Goal: Task Accomplishment & Management: Manage account settings

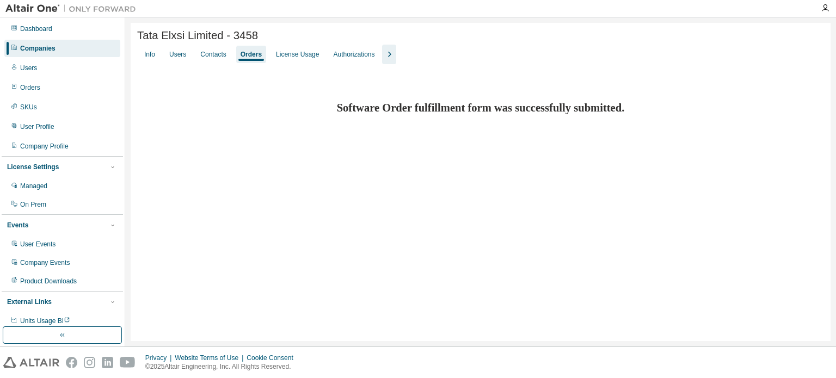
click at [78, 42] on div "Companies" at bounding box center [62, 48] width 116 height 17
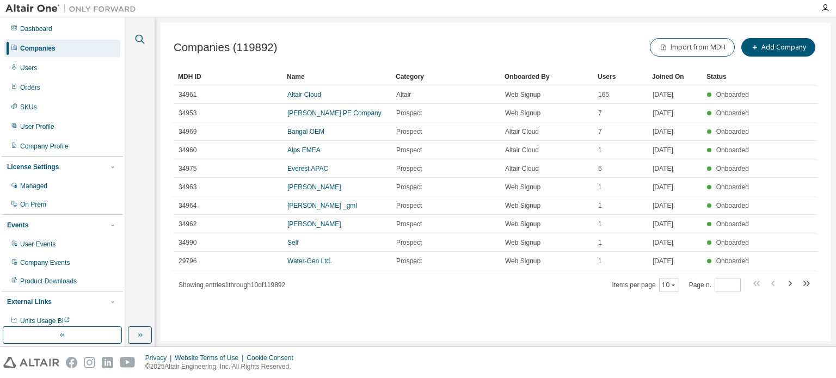
click at [137, 38] on icon "button" at bounding box center [139, 39] width 13 height 13
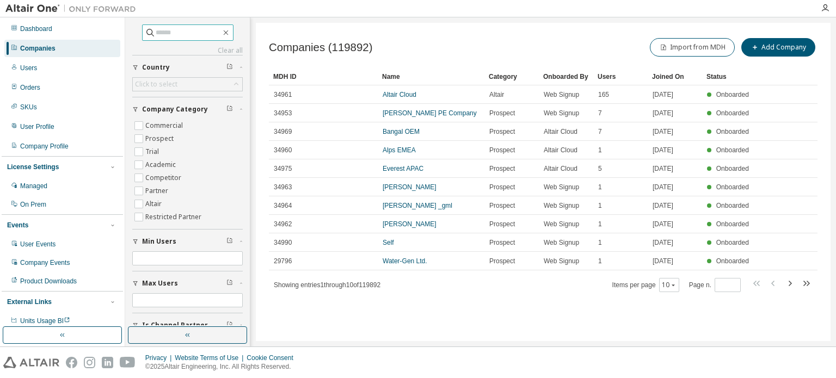
click at [189, 34] on input "text" at bounding box center [188, 32] width 65 height 11
type input "******"
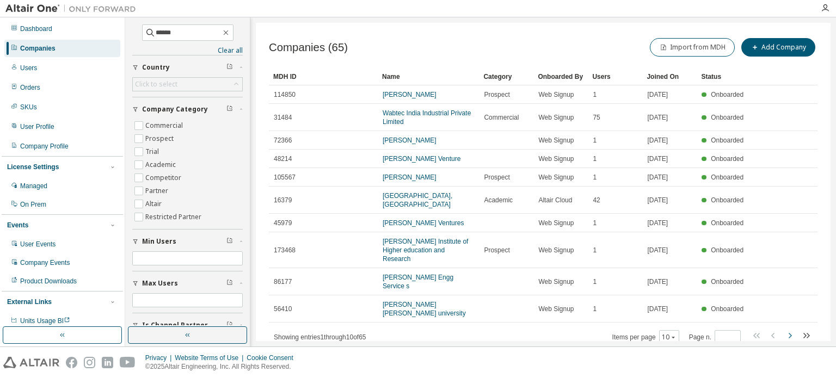
click at [786, 329] on icon "button" at bounding box center [789, 335] width 13 height 13
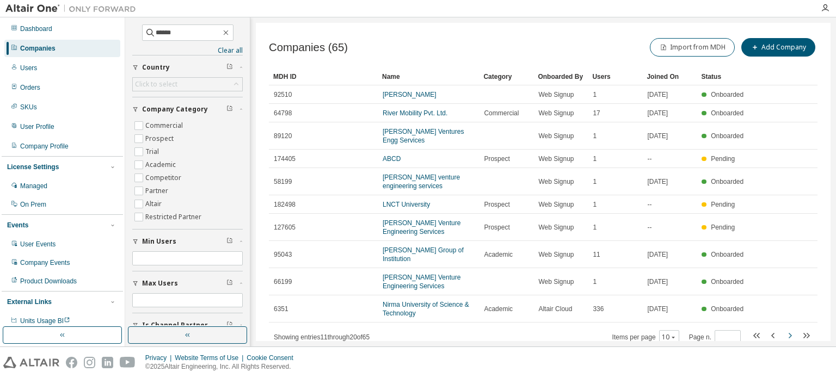
click at [783, 329] on icon "button" at bounding box center [789, 335] width 13 height 13
type input "*"
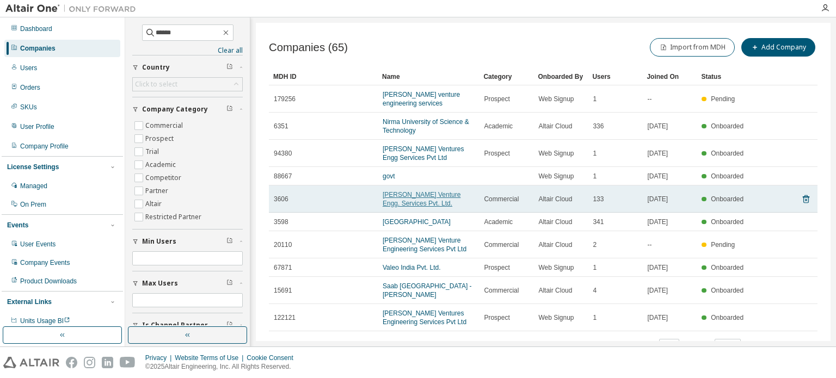
click at [417, 197] on link "[PERSON_NAME] Venture Engg. Services Pvt. Ltd." at bounding box center [422, 199] width 78 height 16
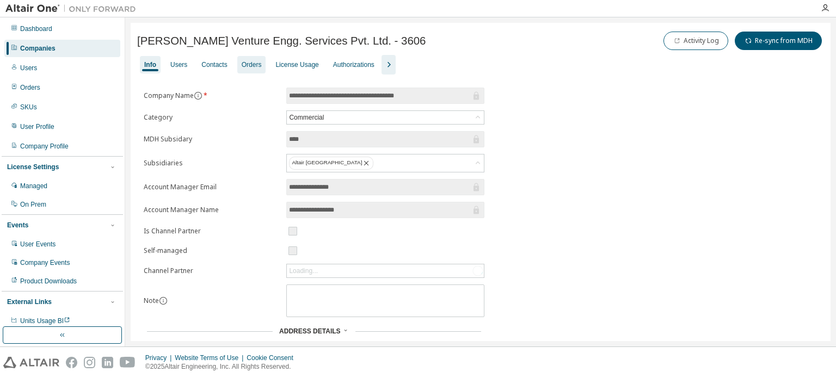
click at [242, 63] on div "Orders" at bounding box center [252, 64] width 20 height 9
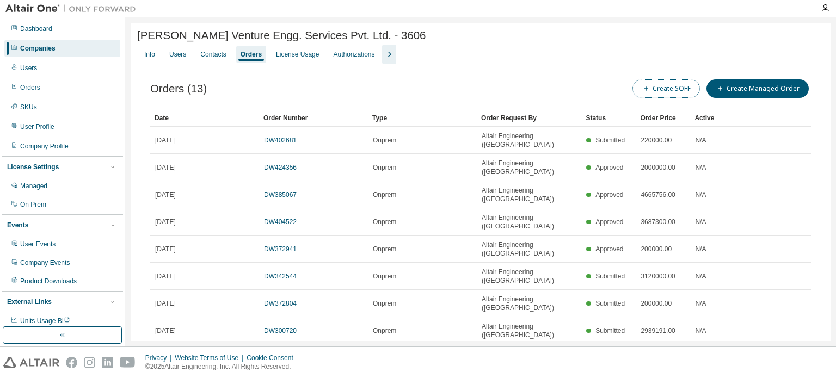
click at [670, 93] on button "Create SOFF" at bounding box center [667, 88] width 68 height 19
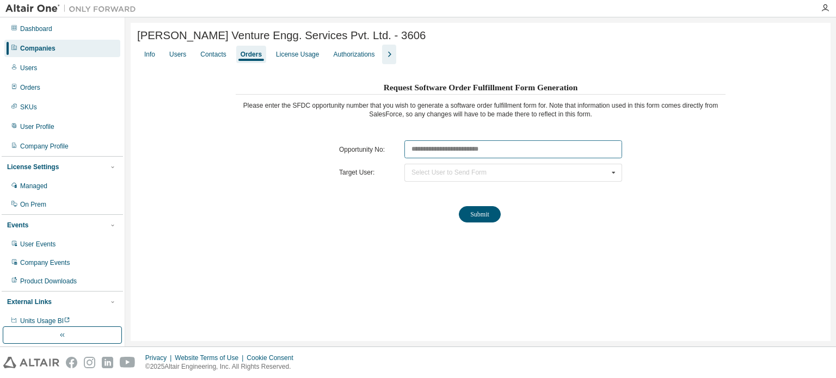
click at [426, 152] on input "text" at bounding box center [514, 149] width 218 height 18
paste input "********"
type input "********"
click at [419, 174] on div "Select User to Send Form" at bounding box center [449, 172] width 75 height 7
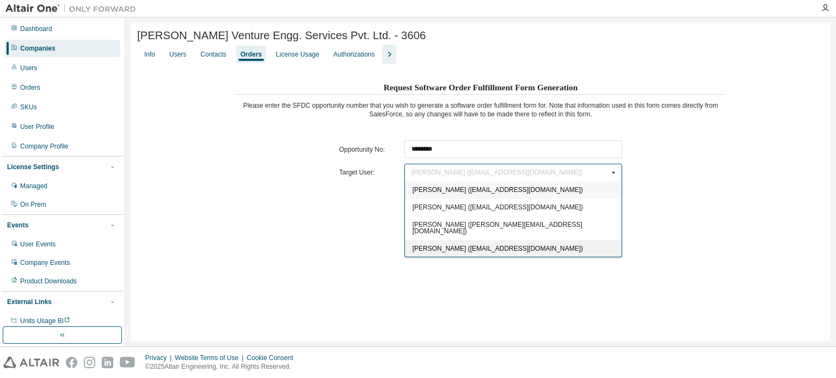
click at [427, 245] on span "[PERSON_NAME] ([EMAIL_ADDRESS][DOMAIN_NAME])" at bounding box center [498, 249] width 170 height 8
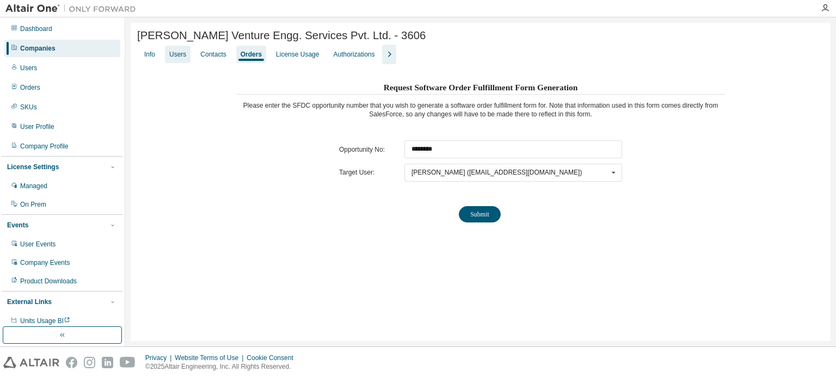
click at [181, 56] on div "Users" at bounding box center [177, 54] width 17 height 9
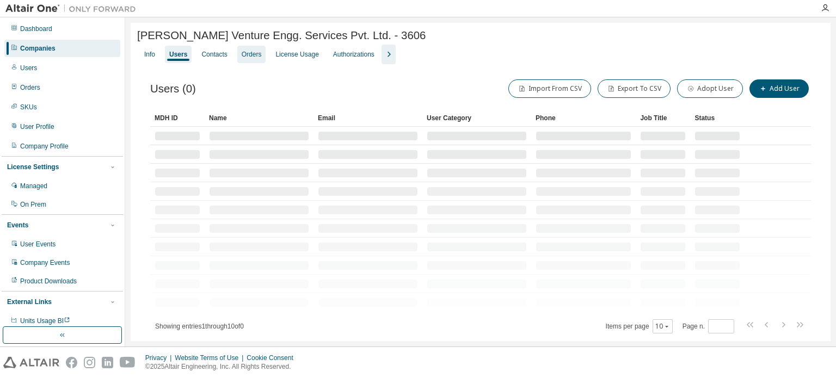
click at [250, 59] on div "Orders" at bounding box center [252, 54] width 20 height 9
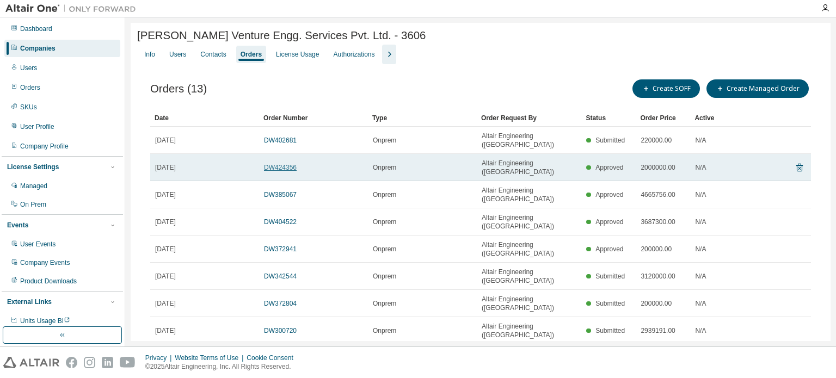
click at [273, 164] on link "DW424356" at bounding box center [280, 168] width 33 height 8
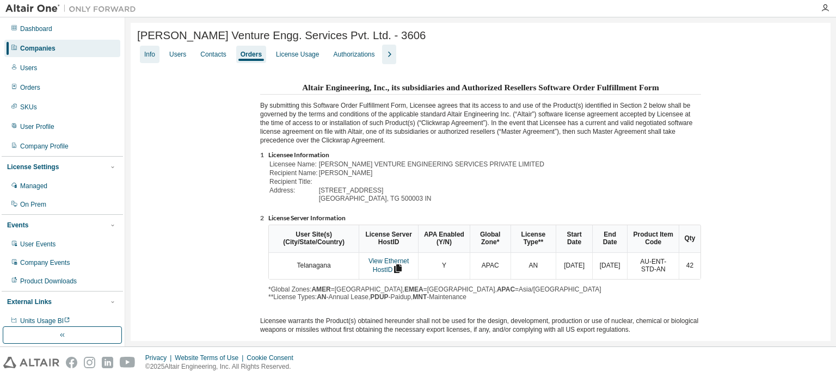
click at [148, 56] on div "Info" at bounding box center [149, 54] width 11 height 9
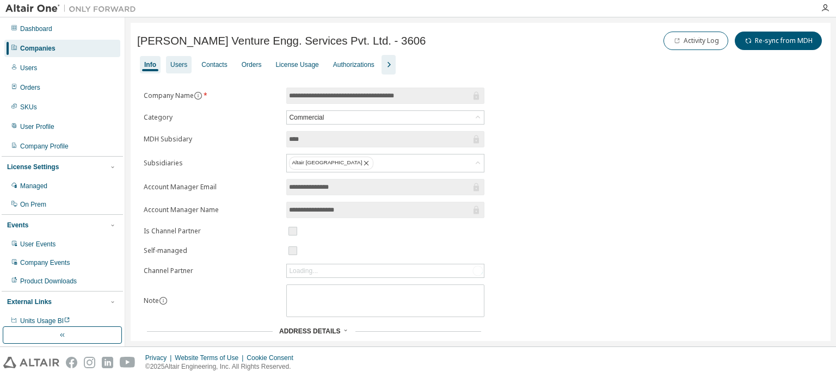
click at [179, 63] on div "Users" at bounding box center [178, 64] width 17 height 9
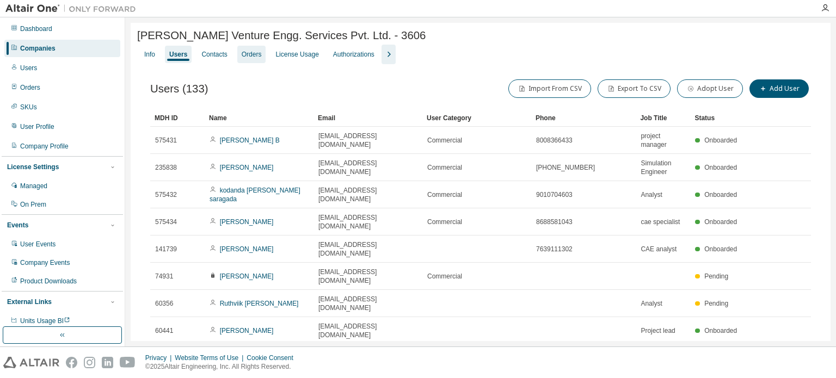
click at [249, 58] on div "Orders" at bounding box center [252, 54] width 20 height 9
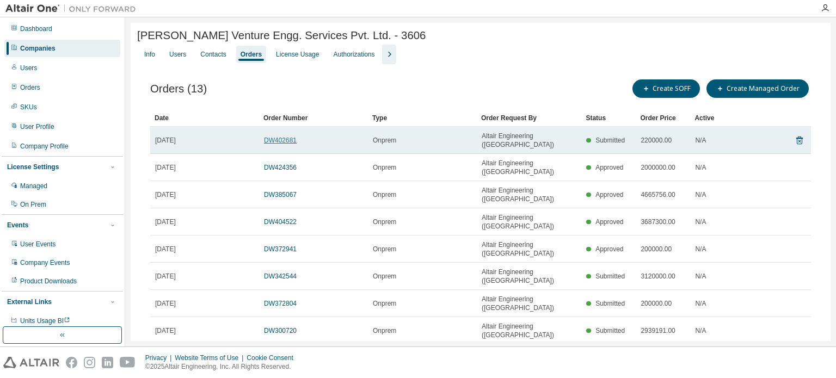
click at [283, 137] on link "DW402681" at bounding box center [280, 141] width 33 height 8
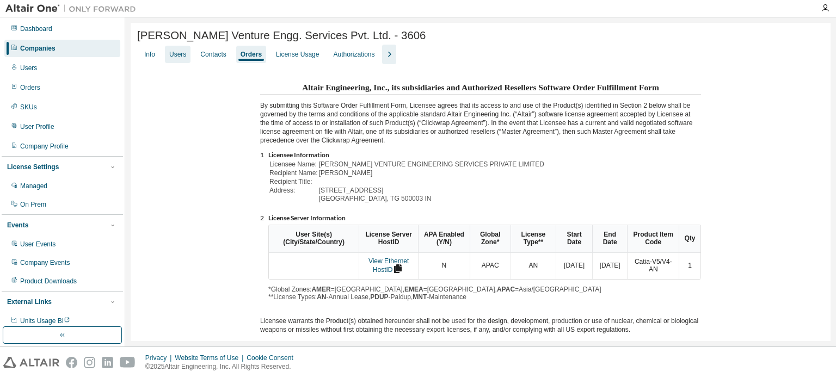
click at [176, 58] on div "Users" at bounding box center [177, 54] width 17 height 9
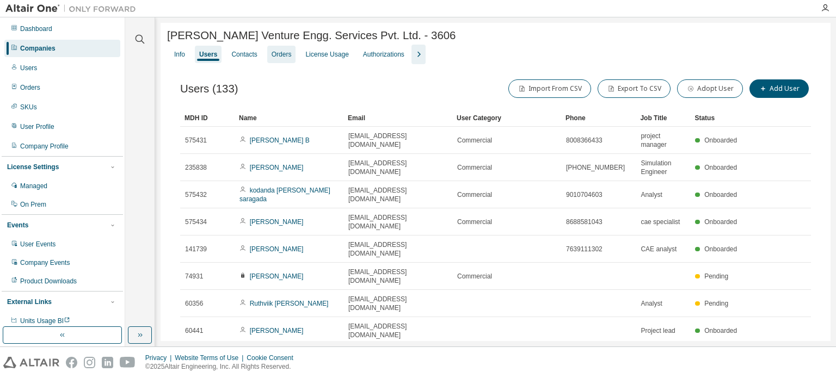
click at [272, 53] on div "Orders" at bounding box center [282, 54] width 20 height 9
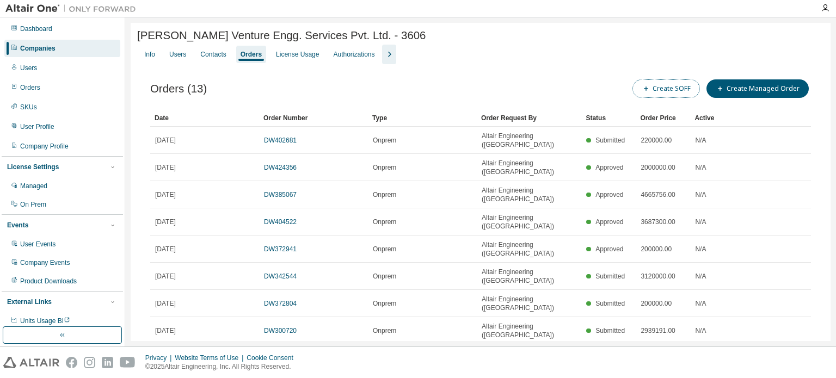
click at [659, 91] on button "Create SOFF" at bounding box center [667, 88] width 68 height 19
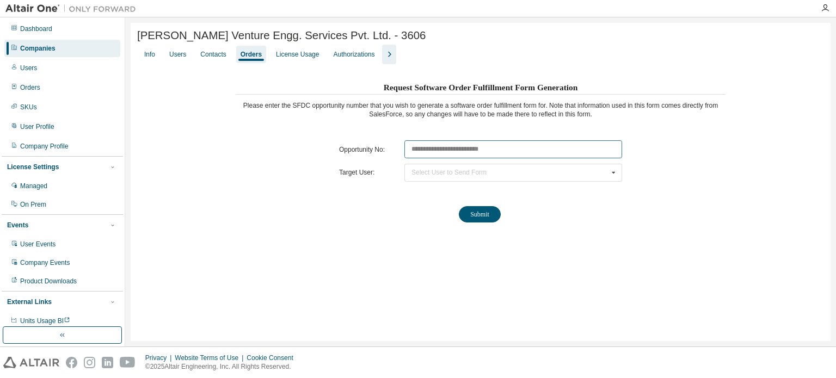
click at [453, 156] on input "text" at bounding box center [514, 149] width 218 height 18
paste input "********"
type input "********"
click at [418, 174] on div "Select User to Send Form" at bounding box center [449, 172] width 75 height 7
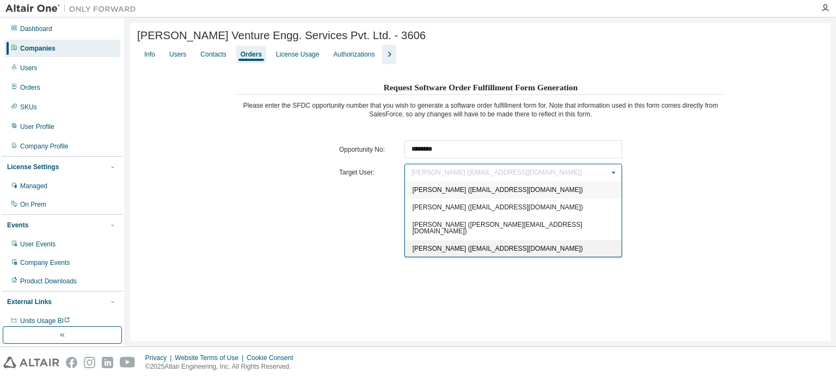
click at [433, 245] on span "[PERSON_NAME] ([EMAIL_ADDRESS][DOMAIN_NAME])" at bounding box center [498, 249] width 170 height 8
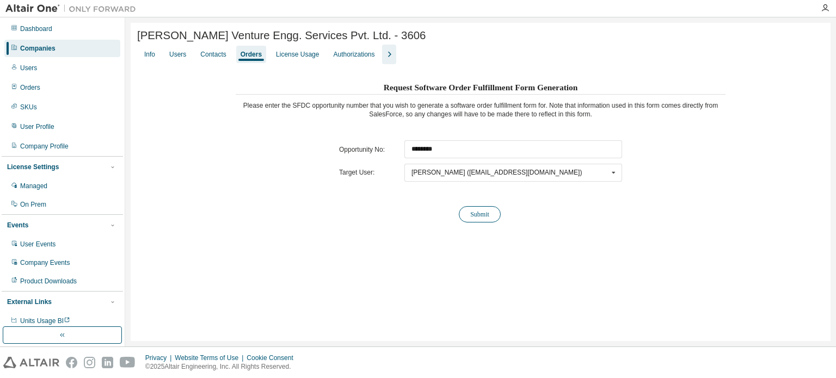
click at [473, 215] on button "Submit" at bounding box center [480, 214] width 42 height 16
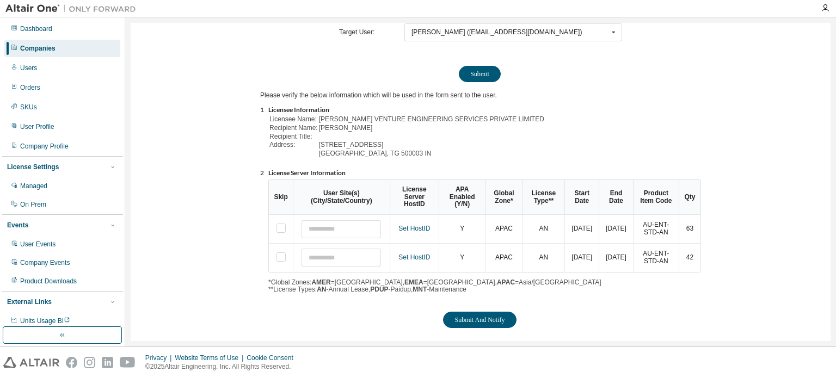
scroll to position [149, 0]
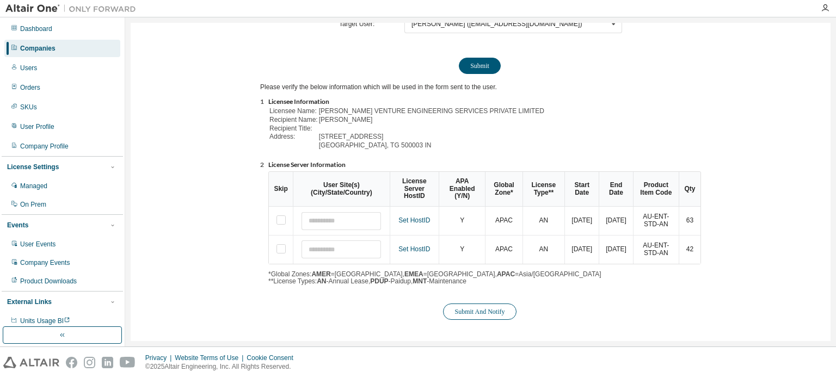
click at [494, 311] on button "Submit And Notify" at bounding box center [479, 312] width 73 height 16
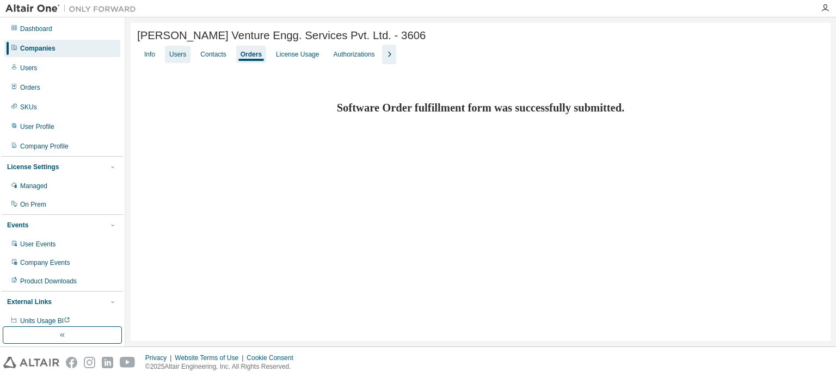
click at [176, 53] on div "Users" at bounding box center [177, 54] width 17 height 9
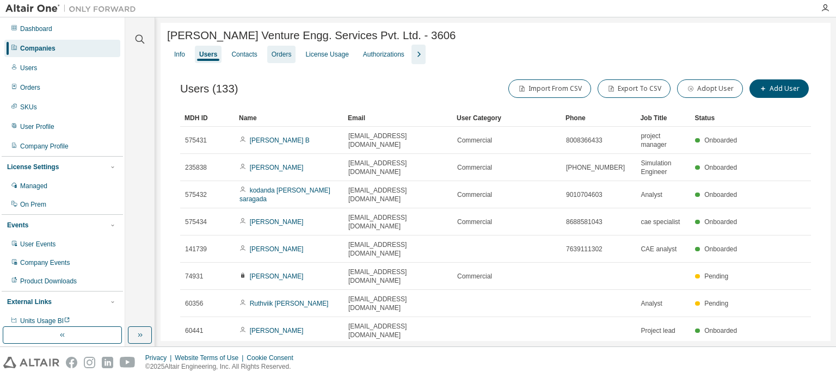
click at [282, 51] on div "Orders" at bounding box center [281, 54] width 29 height 17
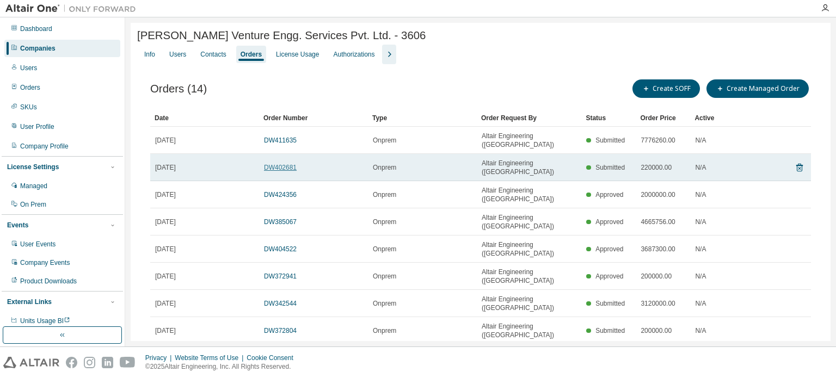
click at [284, 164] on link "DW402681" at bounding box center [280, 168] width 33 height 8
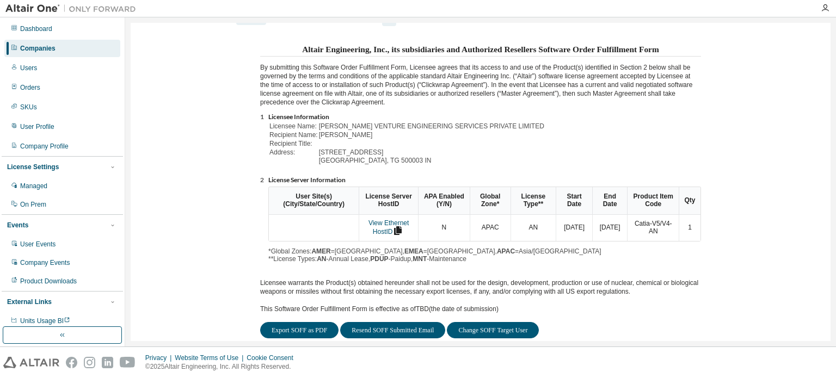
scroll to position [54, 0]
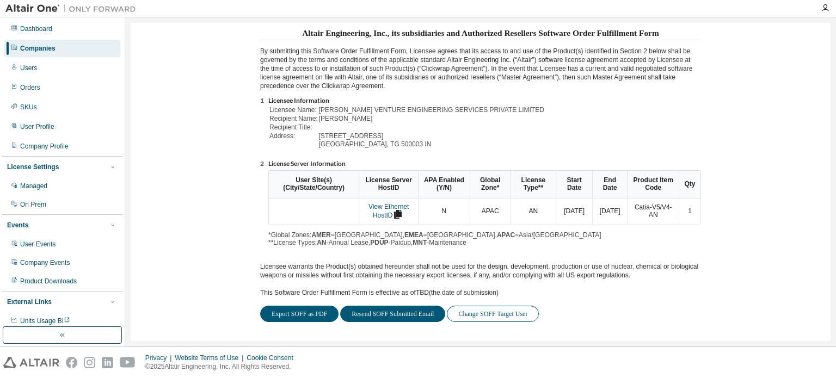
click at [475, 314] on button "Change SOFF Target User" at bounding box center [493, 314] width 92 height 16
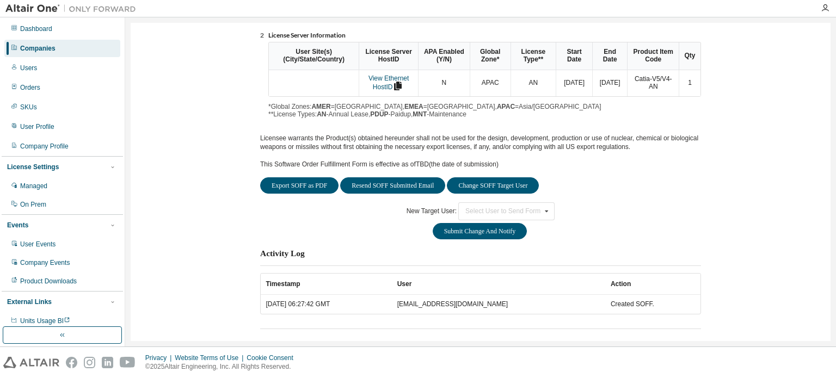
scroll to position [193, 0]
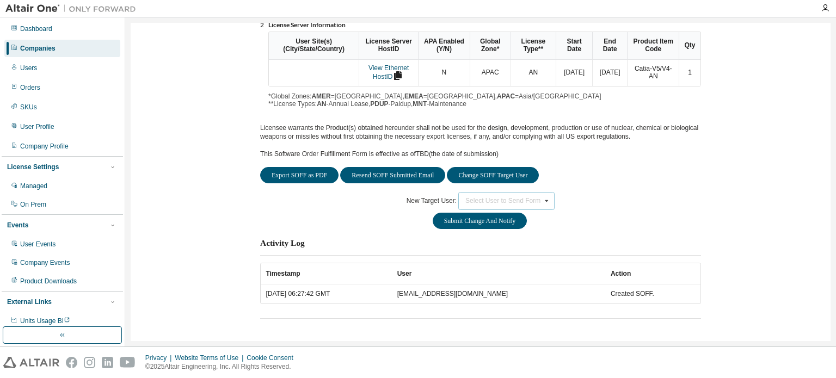
click at [493, 198] on div "Select User to Send Form" at bounding box center [503, 201] width 75 height 7
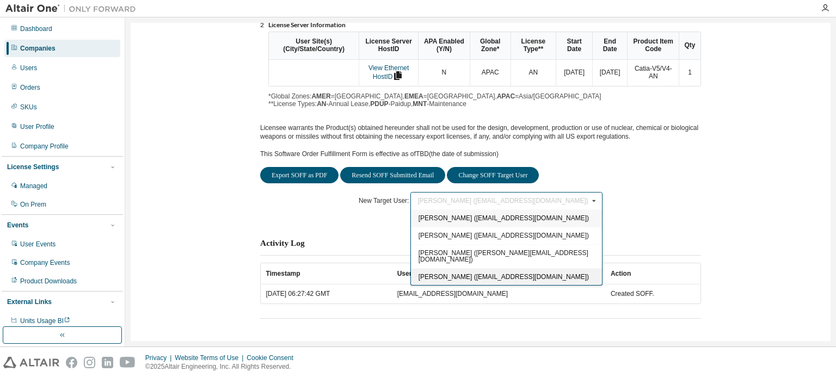
click at [482, 278] on span "[PERSON_NAME] ([EMAIL_ADDRESS][DOMAIN_NAME])" at bounding box center [504, 277] width 170 height 8
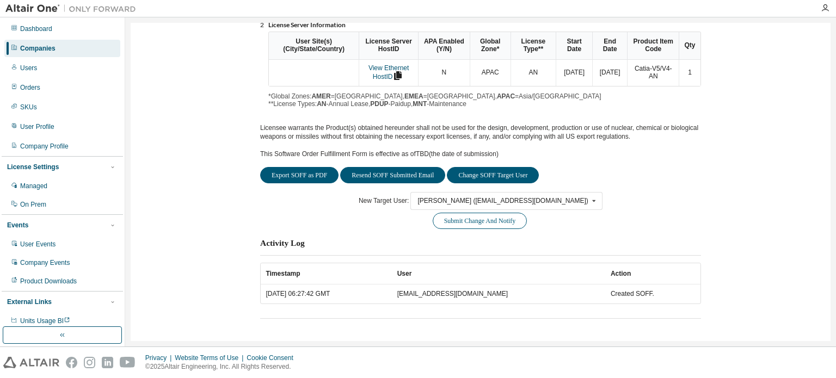
click at [488, 228] on button "Submit Change And Notify" at bounding box center [480, 221] width 95 height 16
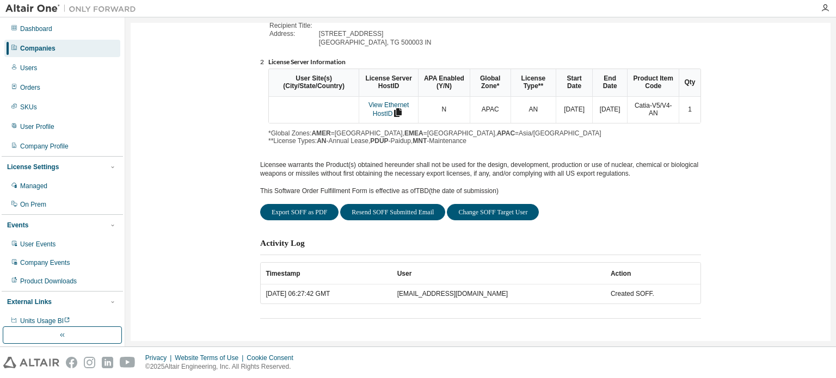
click at [489, 222] on div "Export SOFF as PDF Resend SOFF Submitted Email Change SOFF Target User Activity…" at bounding box center [480, 261] width 441 height 115
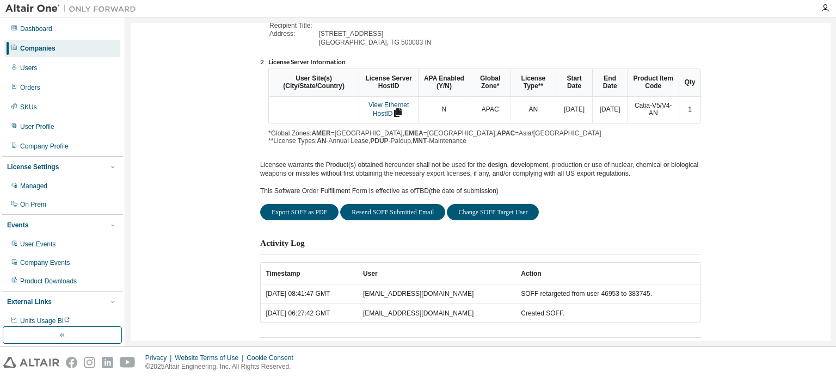
scroll to position [204, 0]
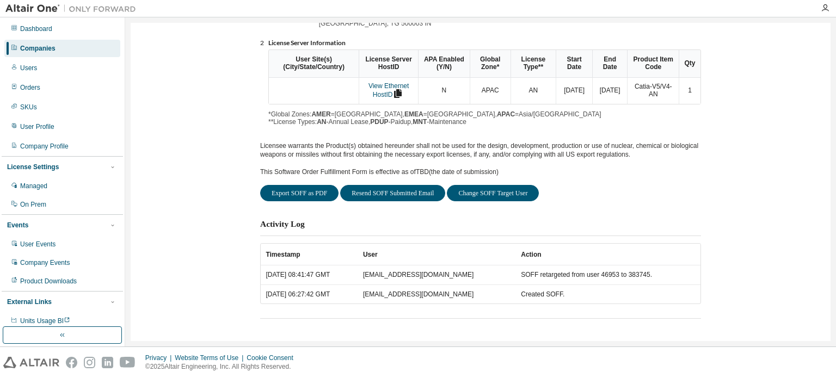
click at [618, 207] on div "Export SOFF as PDF Resend SOFF Submitted Email Change SOFF Target User Activity…" at bounding box center [480, 252] width 441 height 135
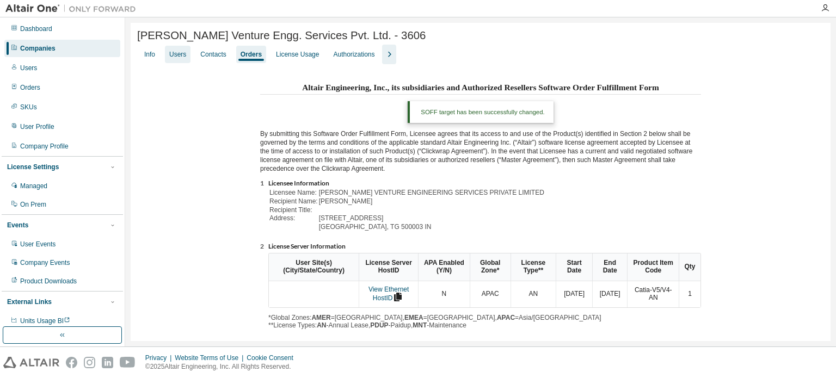
click at [176, 55] on div "Users" at bounding box center [177, 54] width 17 height 9
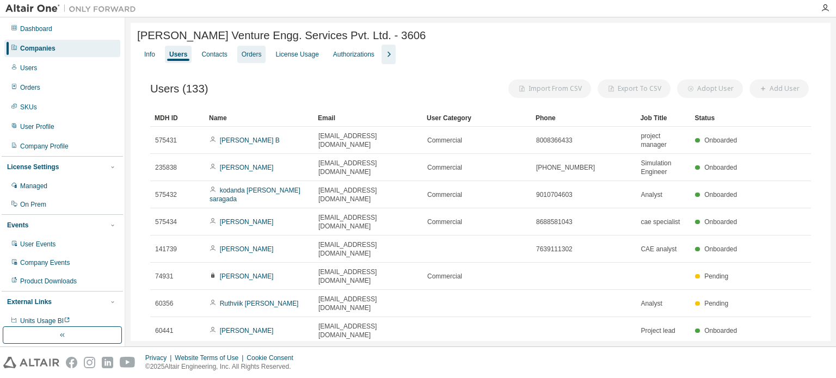
click at [246, 54] on div "Orders" at bounding box center [252, 54] width 20 height 9
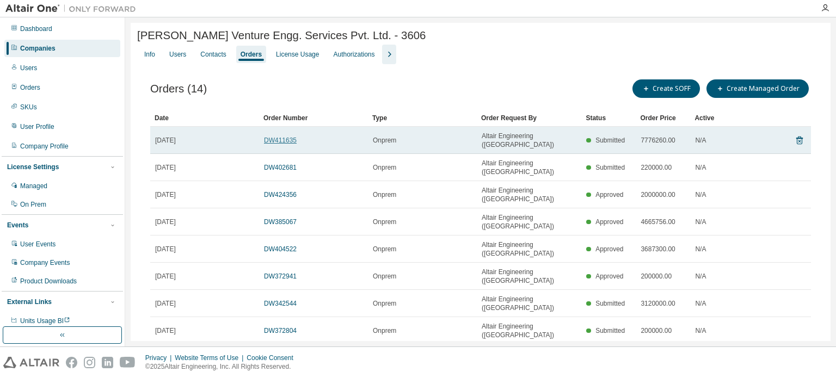
click at [285, 138] on link "DW411635" at bounding box center [280, 141] width 33 height 8
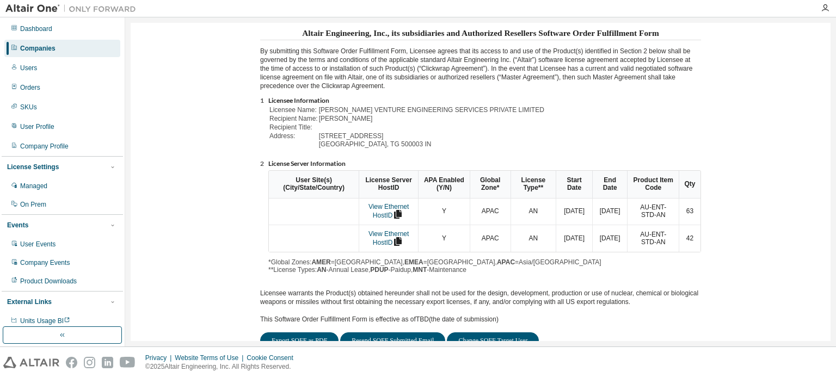
scroll to position [163, 0]
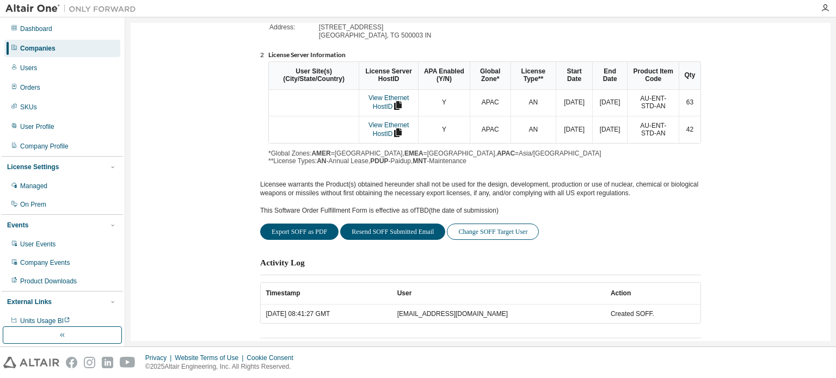
click at [490, 236] on button "Change SOFF Target User" at bounding box center [493, 232] width 92 height 16
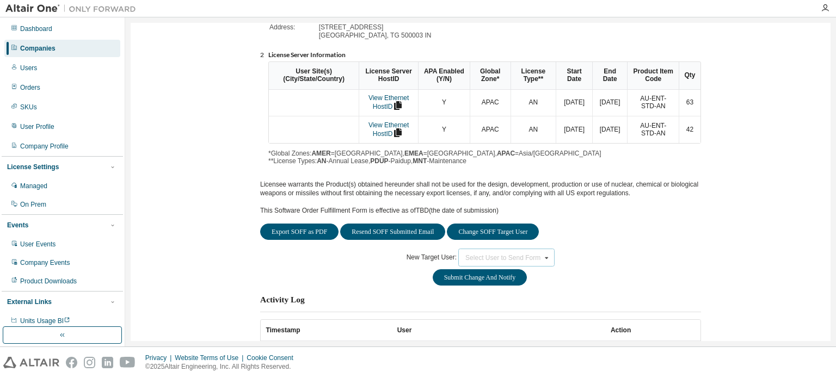
click at [481, 263] on div "Select User to Send Form [PERSON_NAME] ([EMAIL_ADDRESS][DOMAIN_NAME]) [PERSON_N…" at bounding box center [506, 258] width 96 height 18
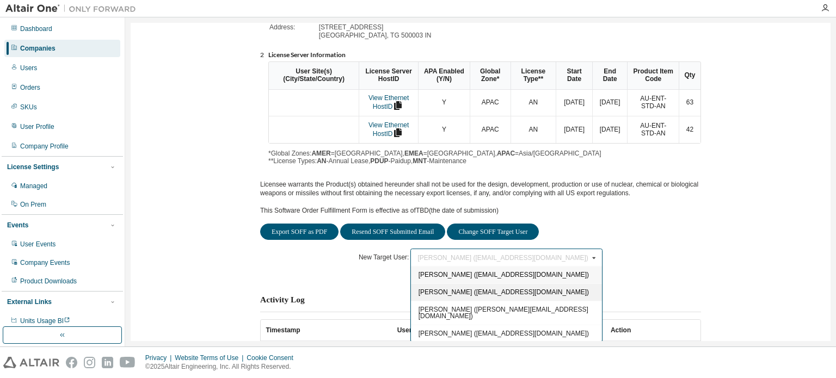
click at [486, 293] on span "[PERSON_NAME] ([EMAIL_ADDRESS][DOMAIN_NAME])" at bounding box center [504, 293] width 170 height 8
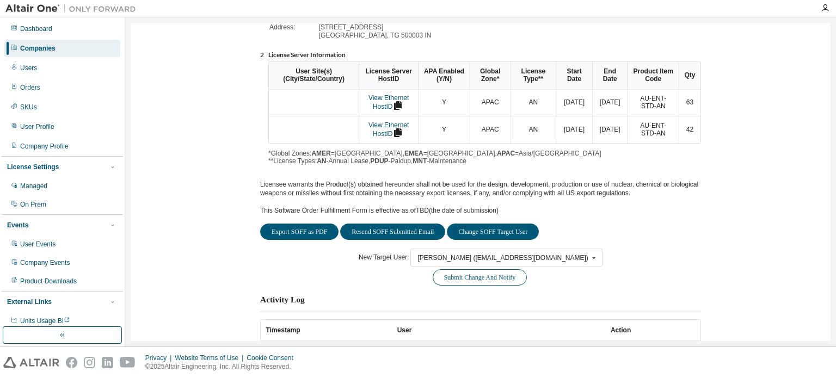
click at [486, 280] on button "Submit Change And Notify" at bounding box center [480, 278] width 95 height 16
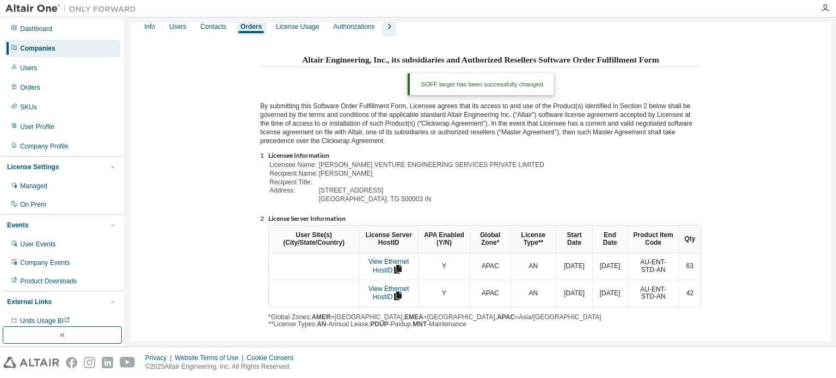
scroll to position [0, 0]
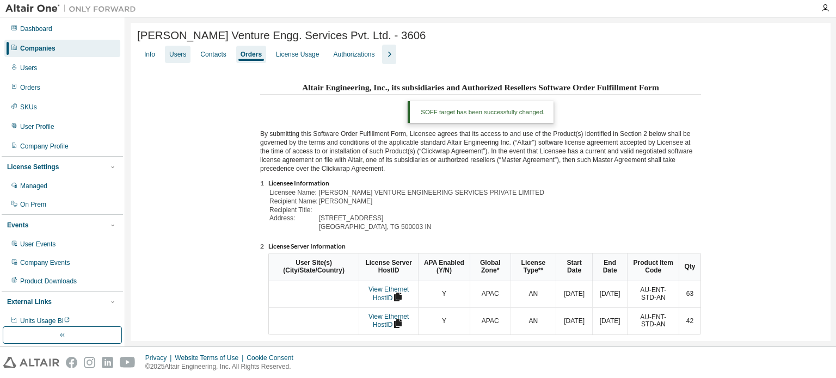
click at [177, 59] on div "Users" at bounding box center [177, 54] width 17 height 9
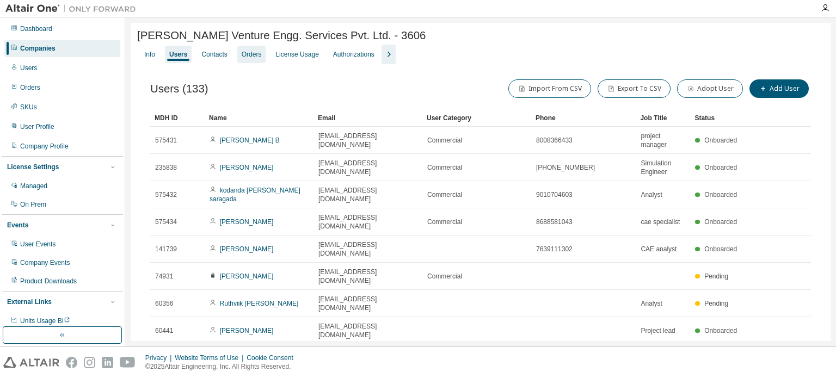
click at [227, 58] on div "Contacts" at bounding box center [214, 54] width 26 height 9
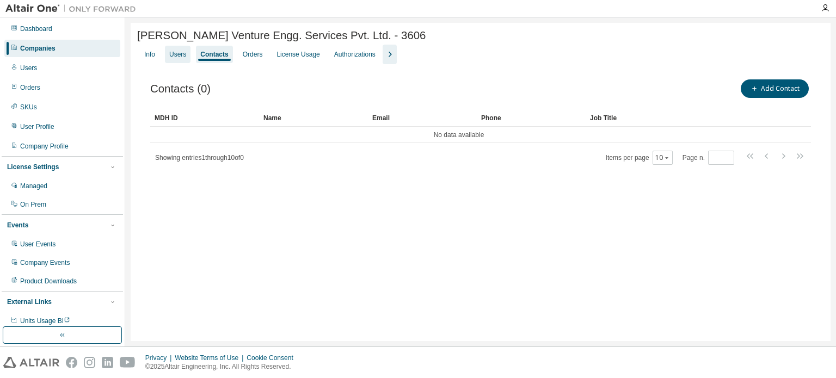
click at [169, 54] on div "Users" at bounding box center [177, 54] width 17 height 9
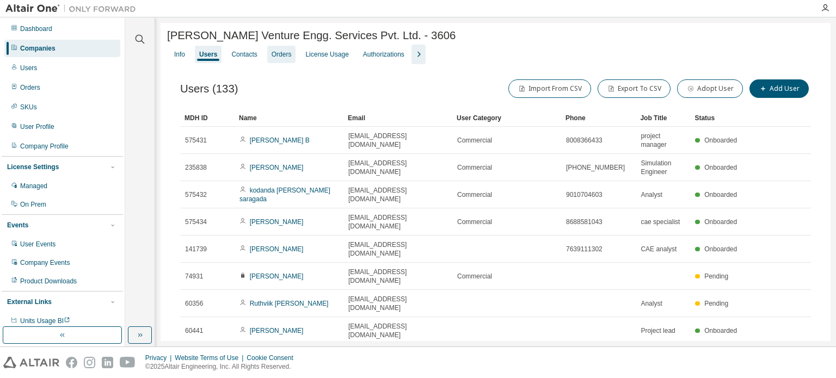
click at [272, 54] on div "Orders" at bounding box center [282, 54] width 20 height 9
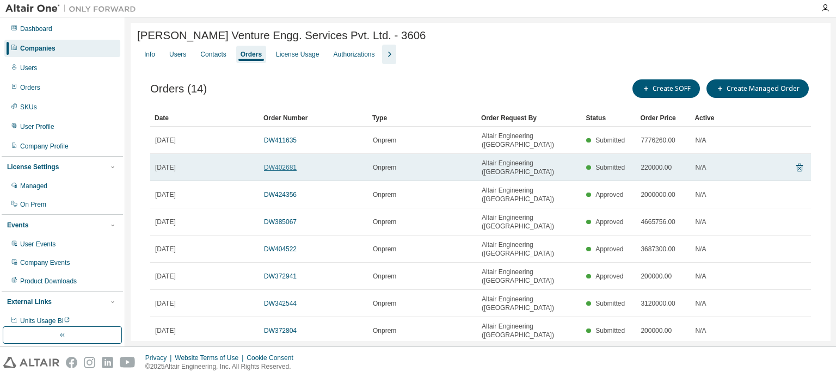
click at [290, 164] on link "DW402681" at bounding box center [280, 168] width 33 height 8
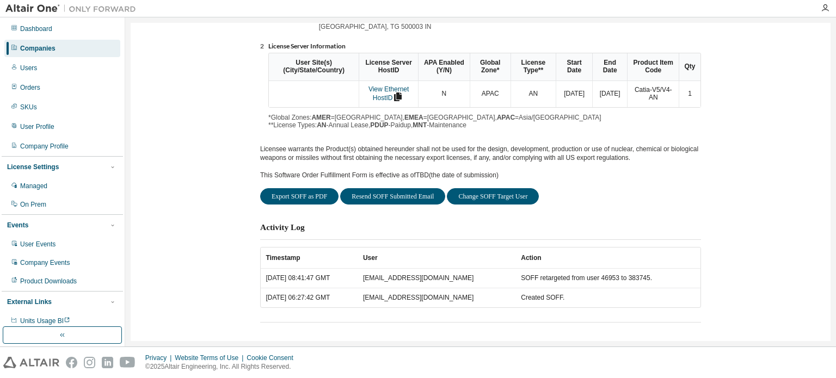
scroll to position [176, 0]
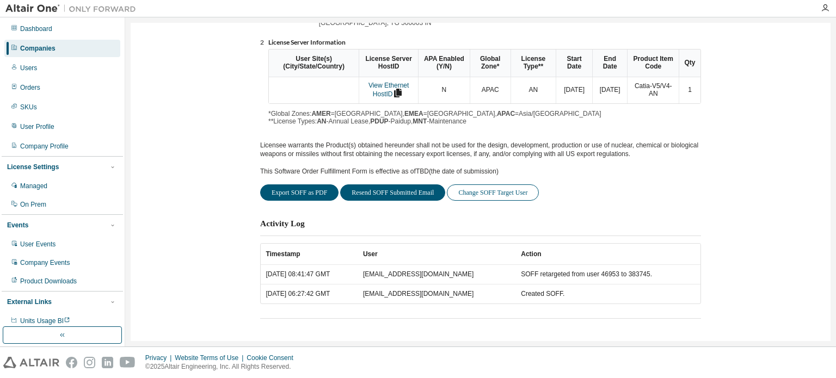
click at [519, 198] on button "Change SOFF Target User" at bounding box center [493, 193] width 92 height 16
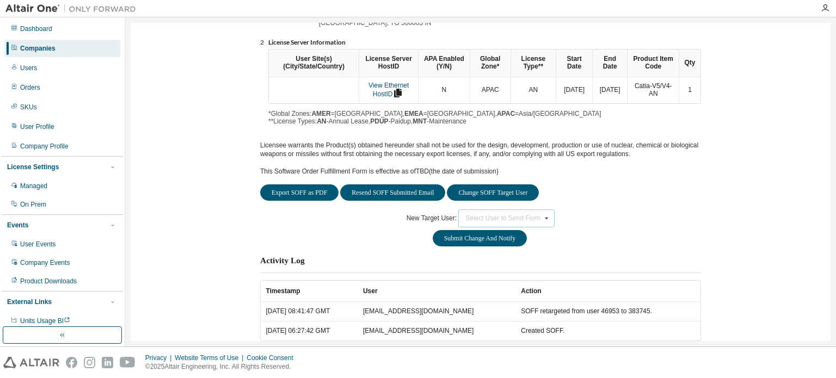
click at [524, 219] on div "Select User to Send Form" at bounding box center [503, 218] width 75 height 7
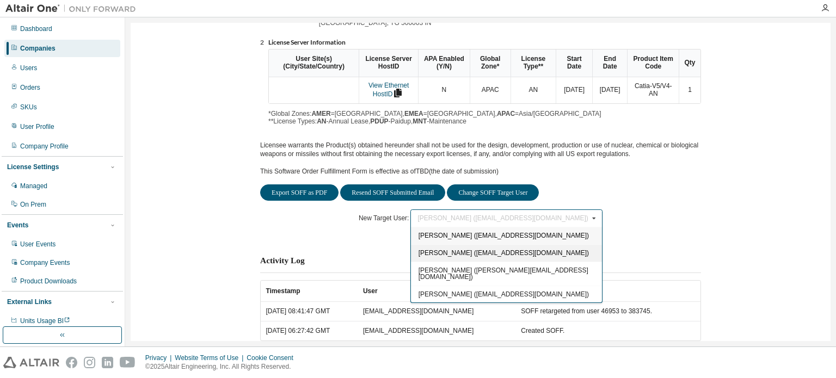
click at [473, 256] on span "[PERSON_NAME] ([EMAIL_ADDRESS][DOMAIN_NAME])" at bounding box center [504, 253] width 170 height 8
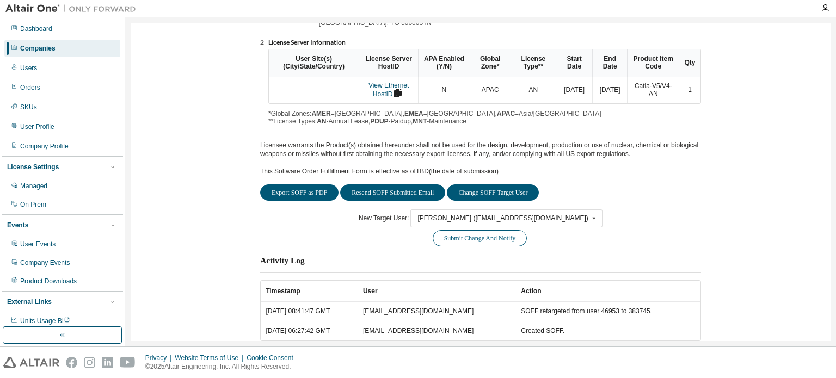
click at [462, 242] on button "Submit Change And Notify" at bounding box center [480, 238] width 95 height 16
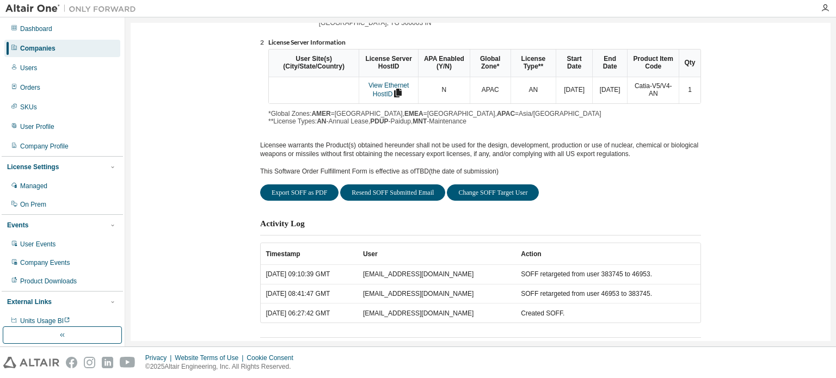
scroll to position [0, 0]
